Goal: Task Accomplishment & Management: Manage account settings

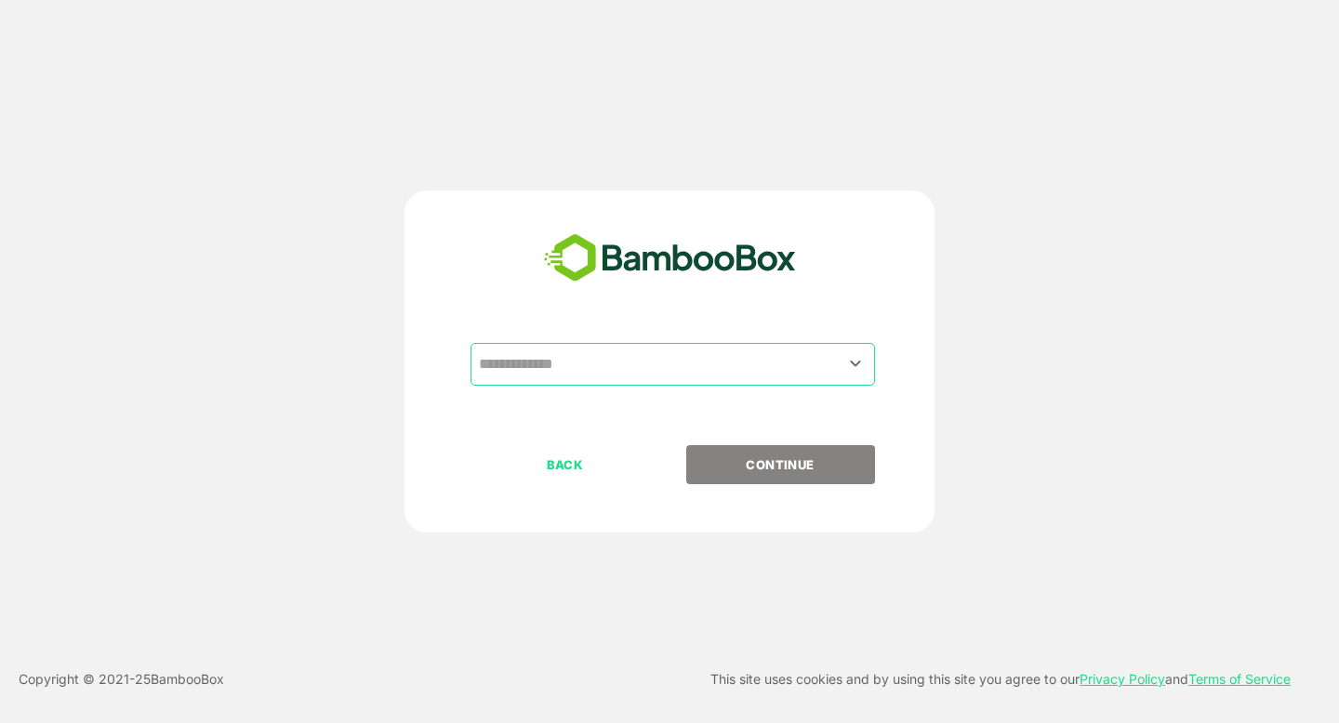
click at [546, 371] on input "text" at bounding box center [672, 364] width 397 height 35
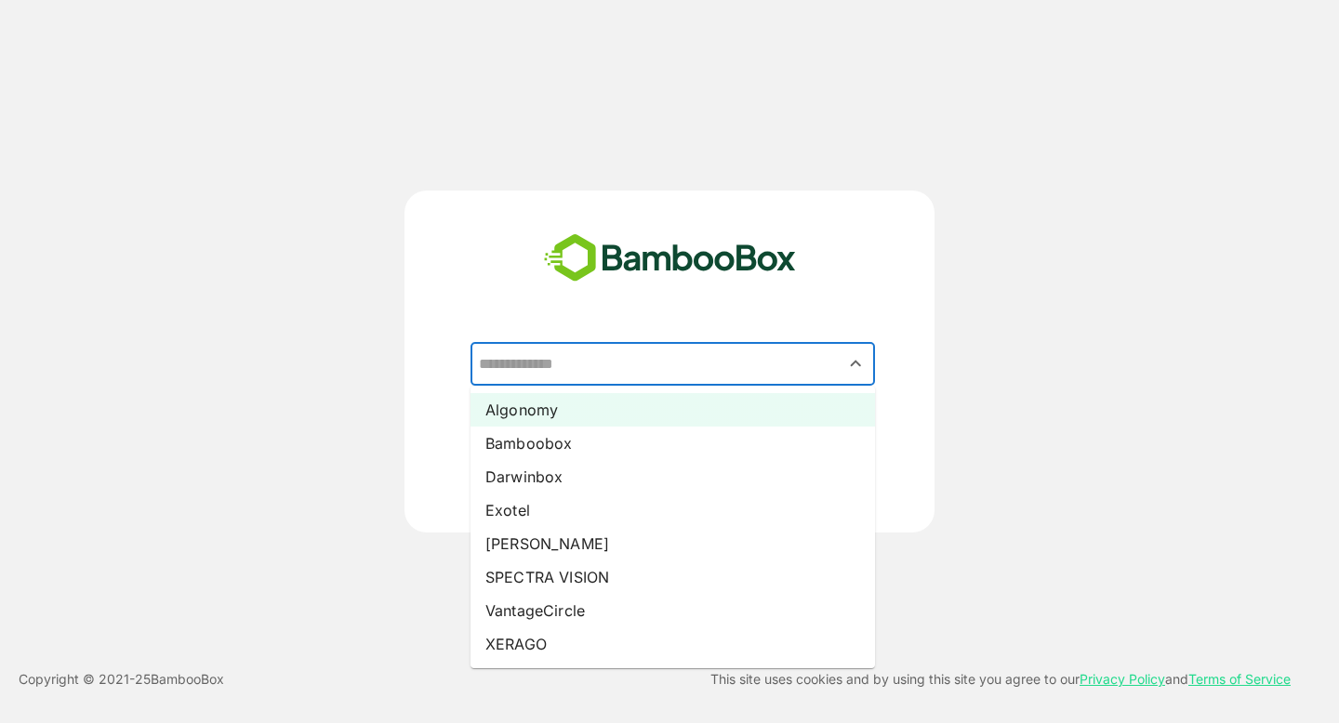
click at [550, 416] on li "Algonomy" at bounding box center [672, 409] width 404 height 33
type input "********"
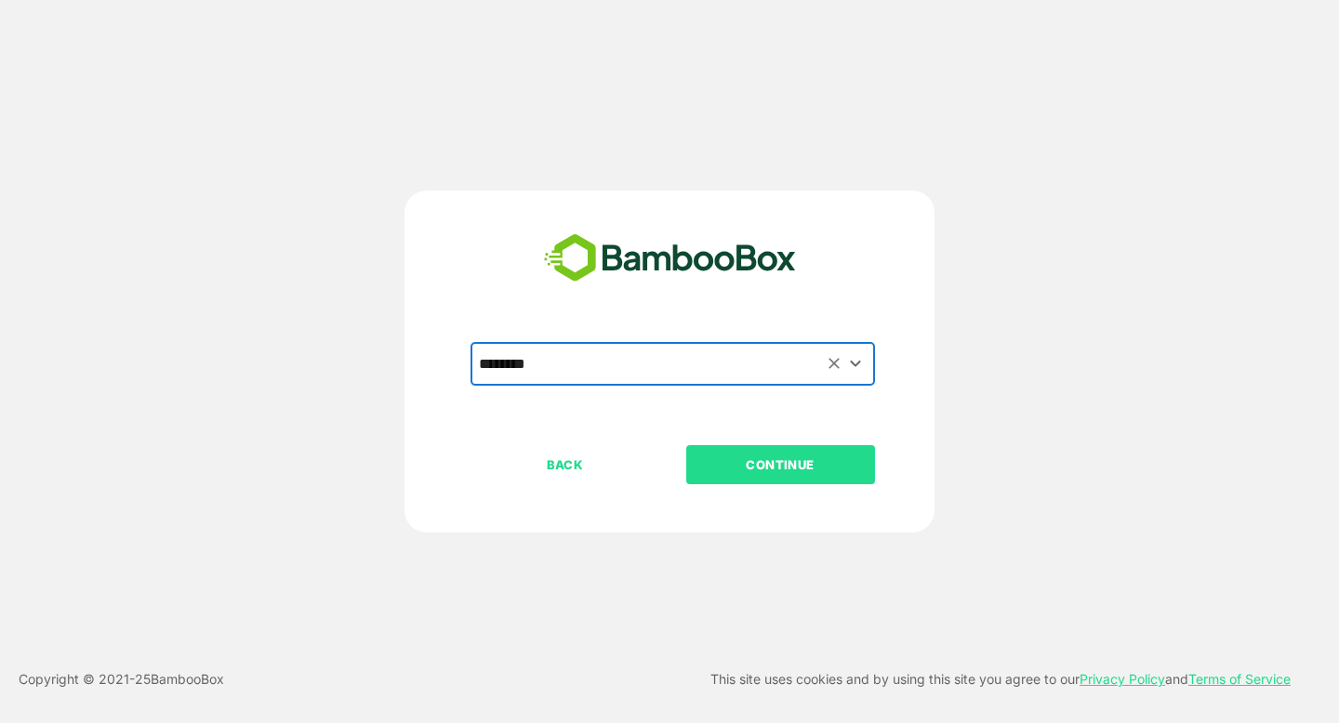
click at [779, 464] on p "CONTINUE" at bounding box center [780, 465] width 186 height 20
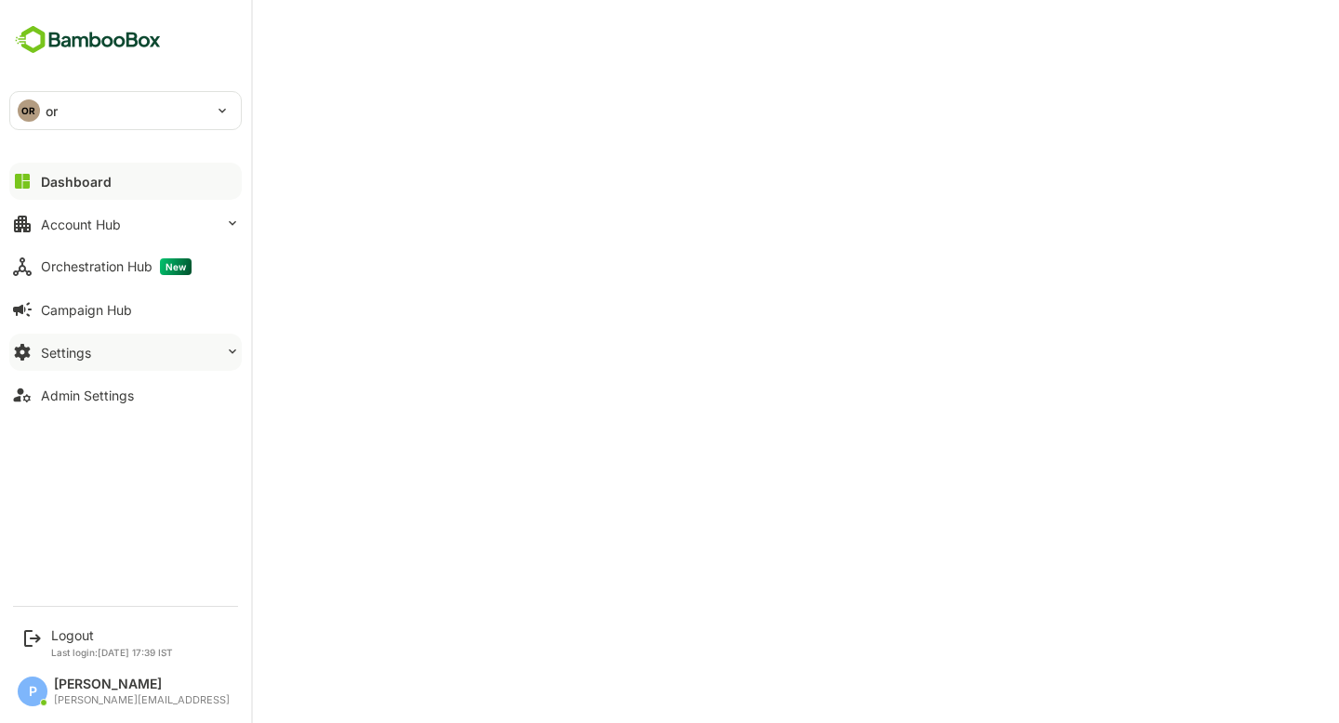
click at [120, 347] on button "Settings" at bounding box center [125, 352] width 232 height 37
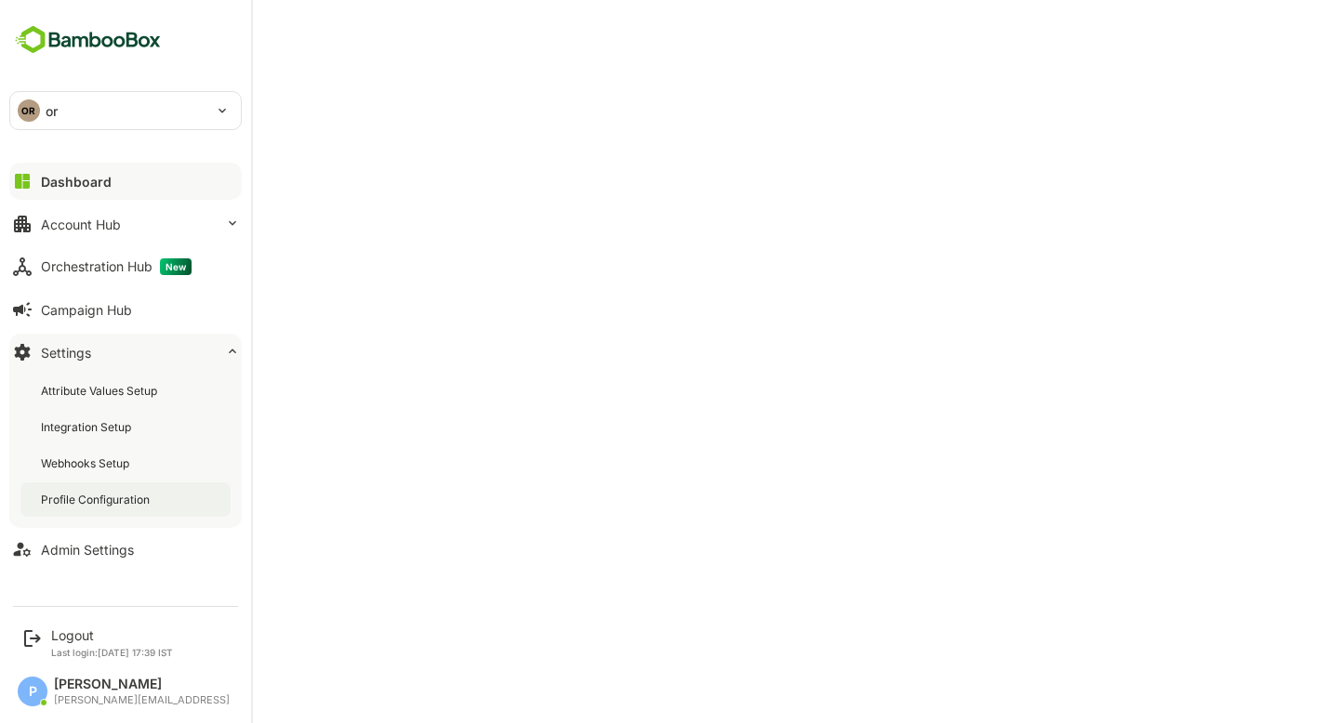
click at [90, 497] on div "Profile Configuration" at bounding box center [97, 500] width 113 height 16
